Goal: Task Accomplishment & Management: Complete application form

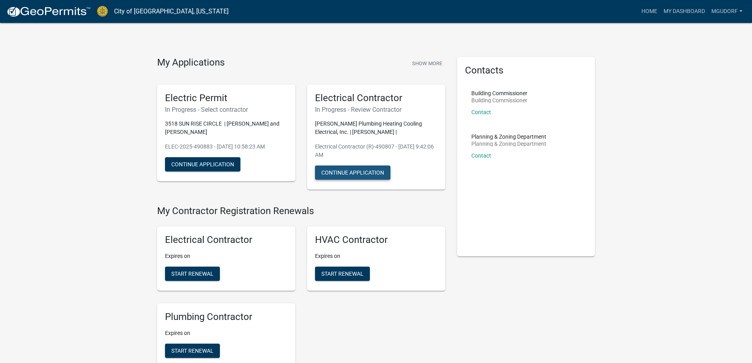
click at [347, 175] on button "Continue Application" at bounding box center [352, 172] width 75 height 14
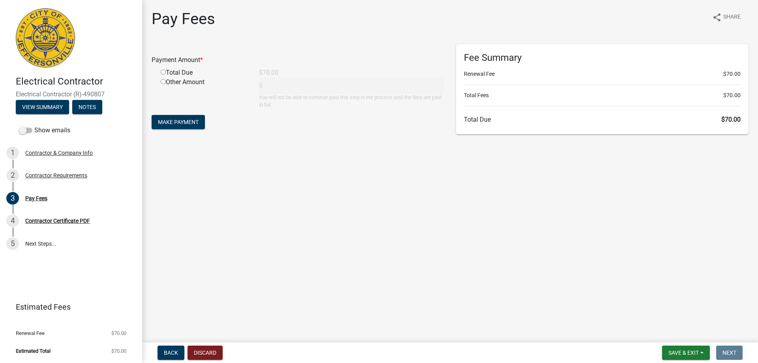
click at [163, 71] on input "radio" at bounding box center [163, 71] width 5 height 5
radio input "true"
type input "70"
click at [180, 122] on span "Make Payment" at bounding box center [178, 122] width 41 height 6
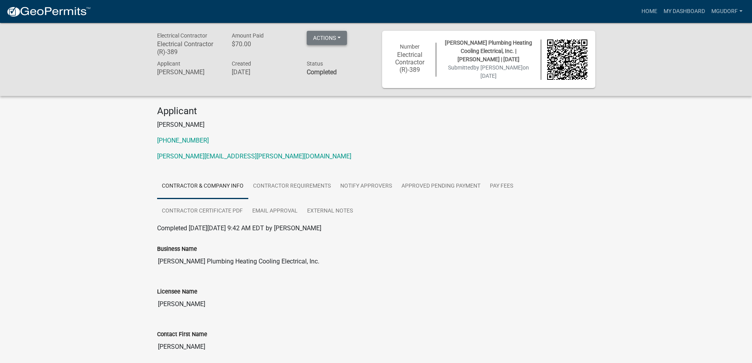
click at [338, 40] on button "Actions" at bounding box center [327, 38] width 40 height 14
click at [342, 79] on link "Printer Friendly" at bounding box center [338, 77] width 63 height 19
click at [650, 14] on link "Home" at bounding box center [649, 11] width 22 height 15
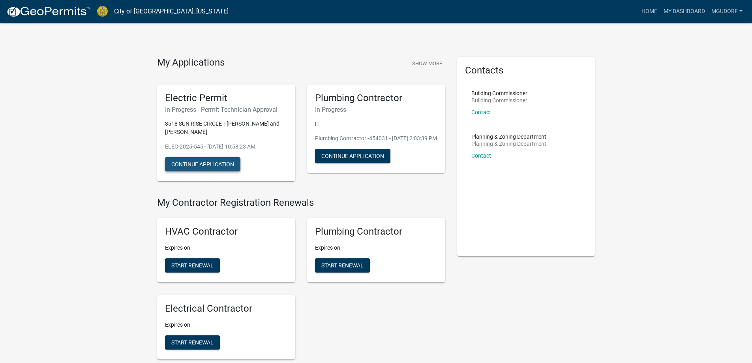
click at [234, 162] on button "Continue Application" at bounding box center [202, 164] width 75 height 14
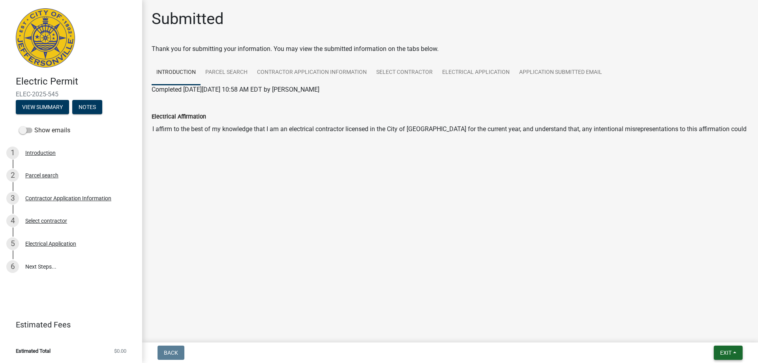
click at [721, 354] on span "Exit" at bounding box center [725, 352] width 11 height 6
click at [708, 329] on button "Save & Exit" at bounding box center [710, 331] width 63 height 19
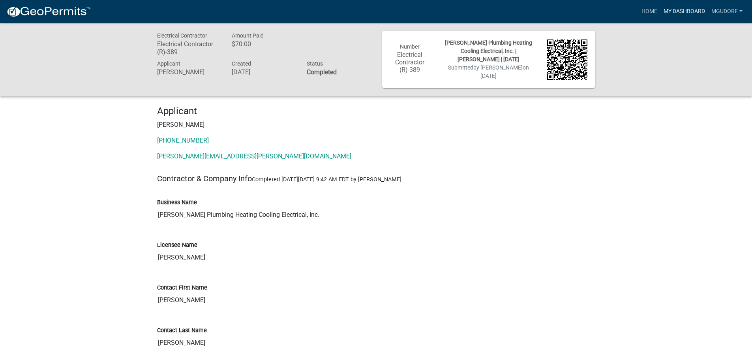
click at [690, 11] on link "My Dashboard" at bounding box center [684, 11] width 48 height 15
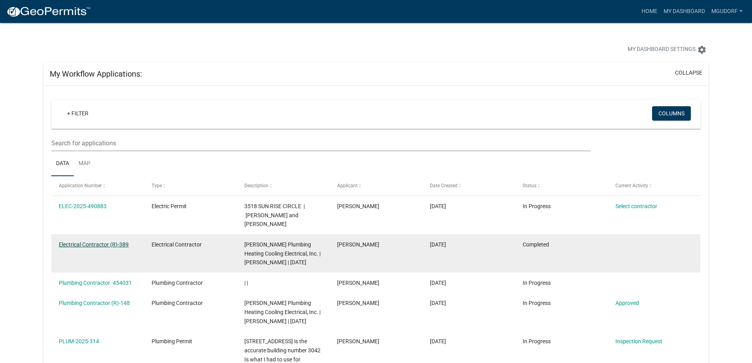
click at [106, 241] on link "Electrical Contractor (R)-389" at bounding box center [94, 244] width 70 height 6
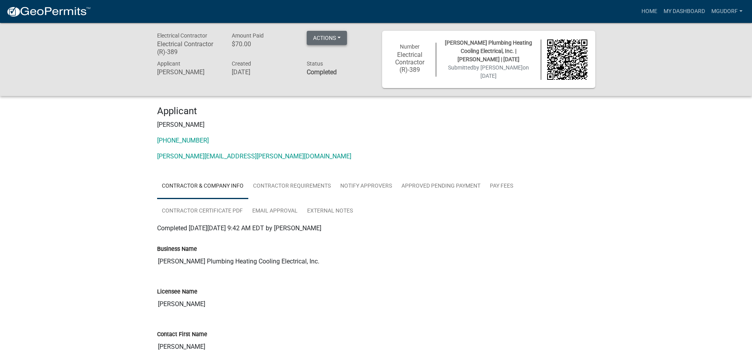
click at [341, 37] on button "Actions" at bounding box center [327, 38] width 40 height 14
click at [342, 60] on link "View receipt" at bounding box center [338, 58] width 63 height 19
click at [686, 9] on link "My Dashboard" at bounding box center [684, 11] width 48 height 15
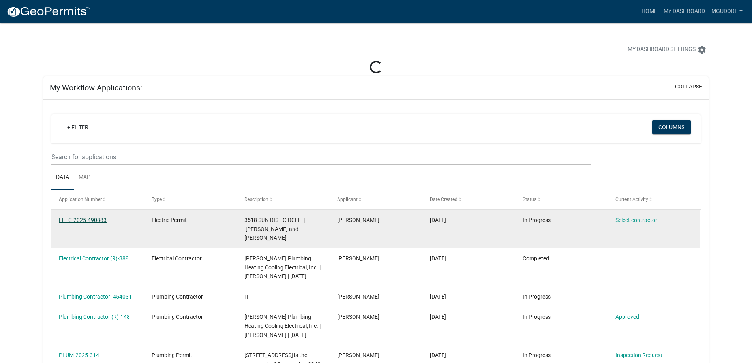
click at [94, 220] on link "ELEC-2025-490883" at bounding box center [83, 220] width 48 height 6
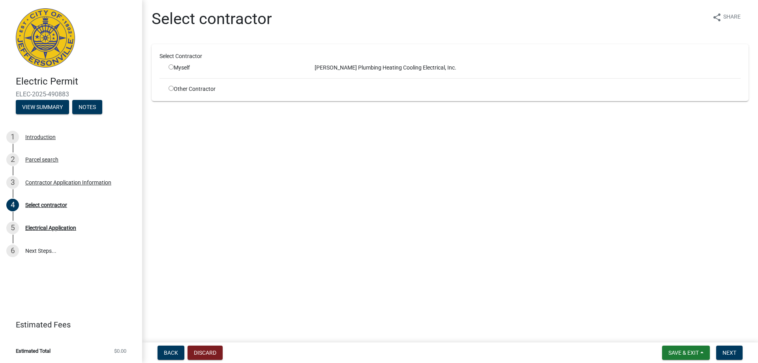
click at [172, 67] on input "radio" at bounding box center [170, 66] width 5 height 5
radio input "true"
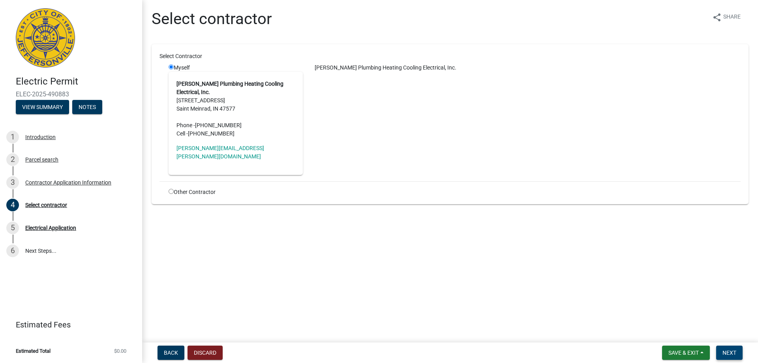
click at [731, 347] on button "Next" at bounding box center [729, 352] width 26 height 14
